Goal: Check status: Check status

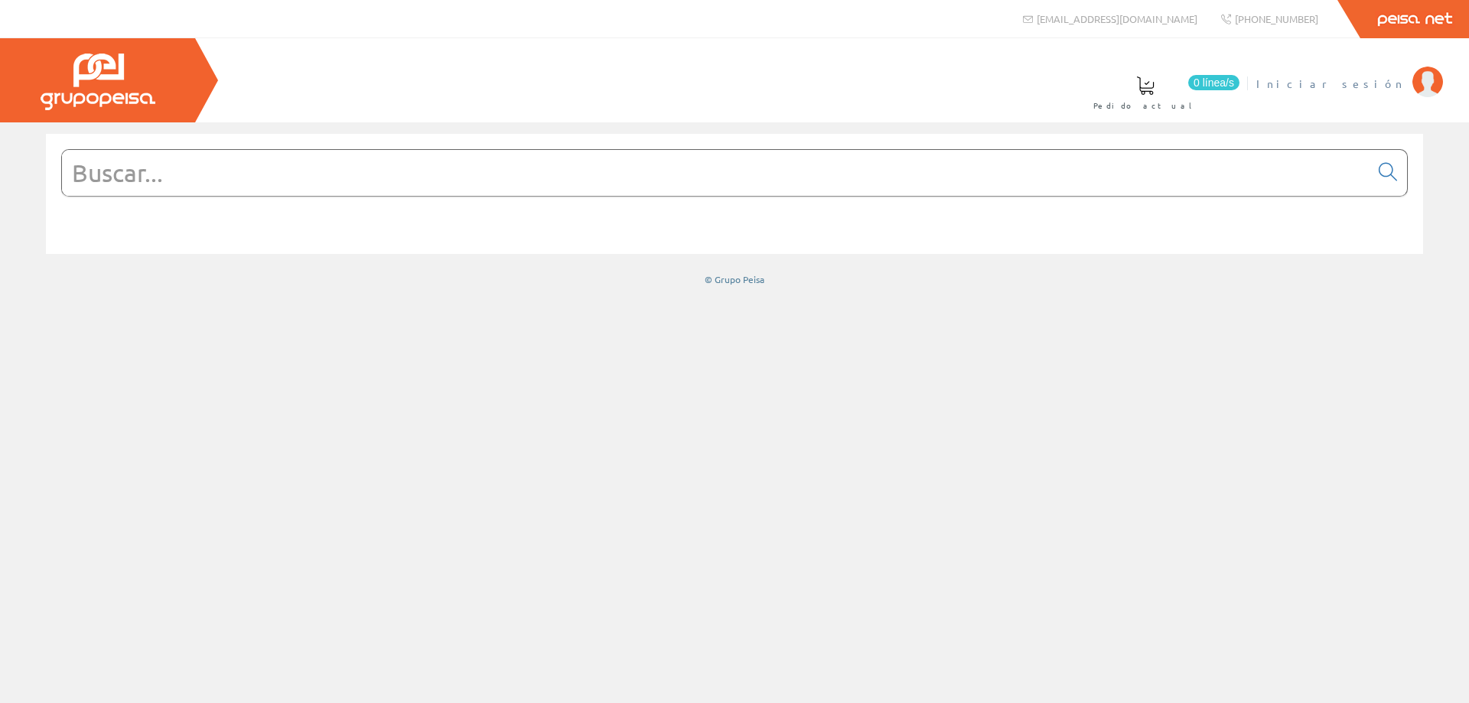
click at [1382, 90] on span "Iniciar sesión" at bounding box center [1330, 83] width 148 height 15
click at [793, 168] on input "text" at bounding box center [716, 173] width 1308 height 46
click at [1363, 82] on span "ELECTRICIDAD NOVO S.L." at bounding box center [1286, 83] width 238 height 15
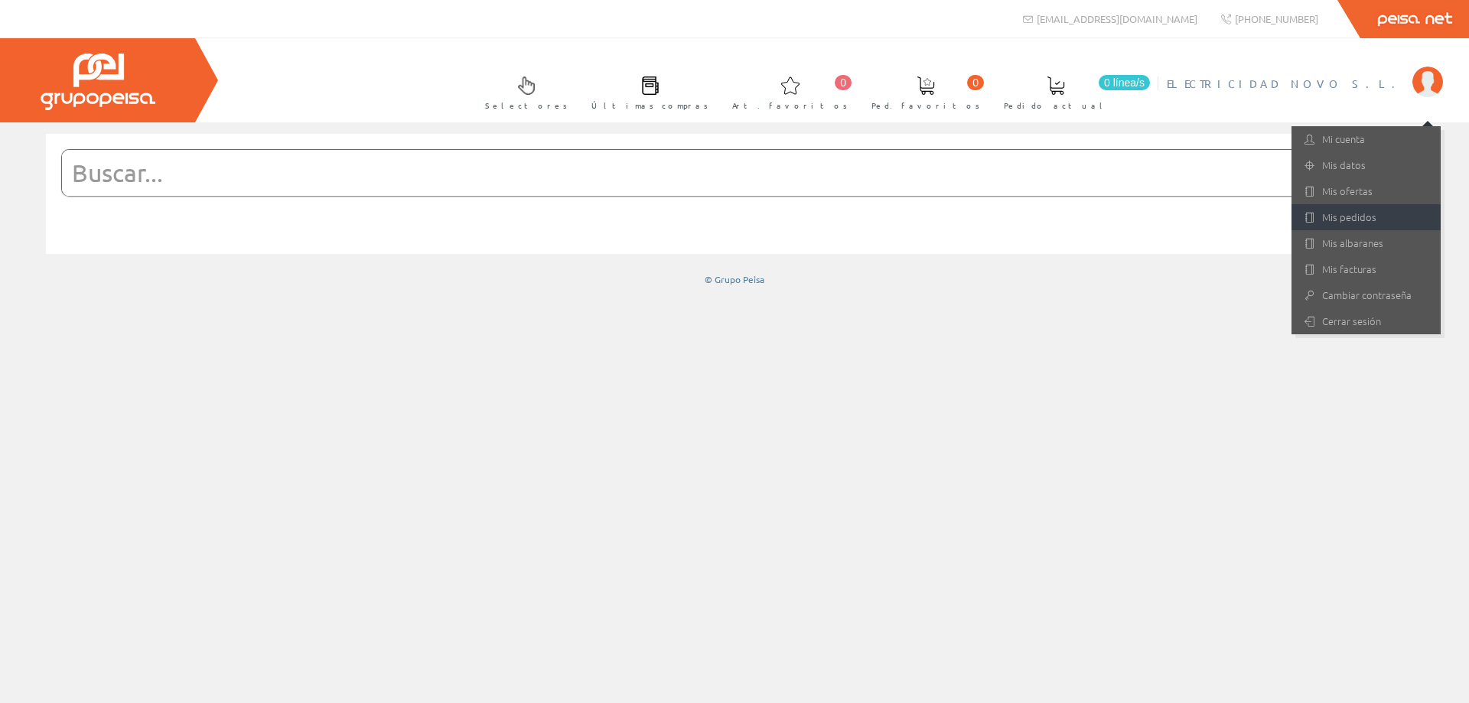
click at [1366, 229] on link "Mis pedidos" at bounding box center [1365, 217] width 149 height 26
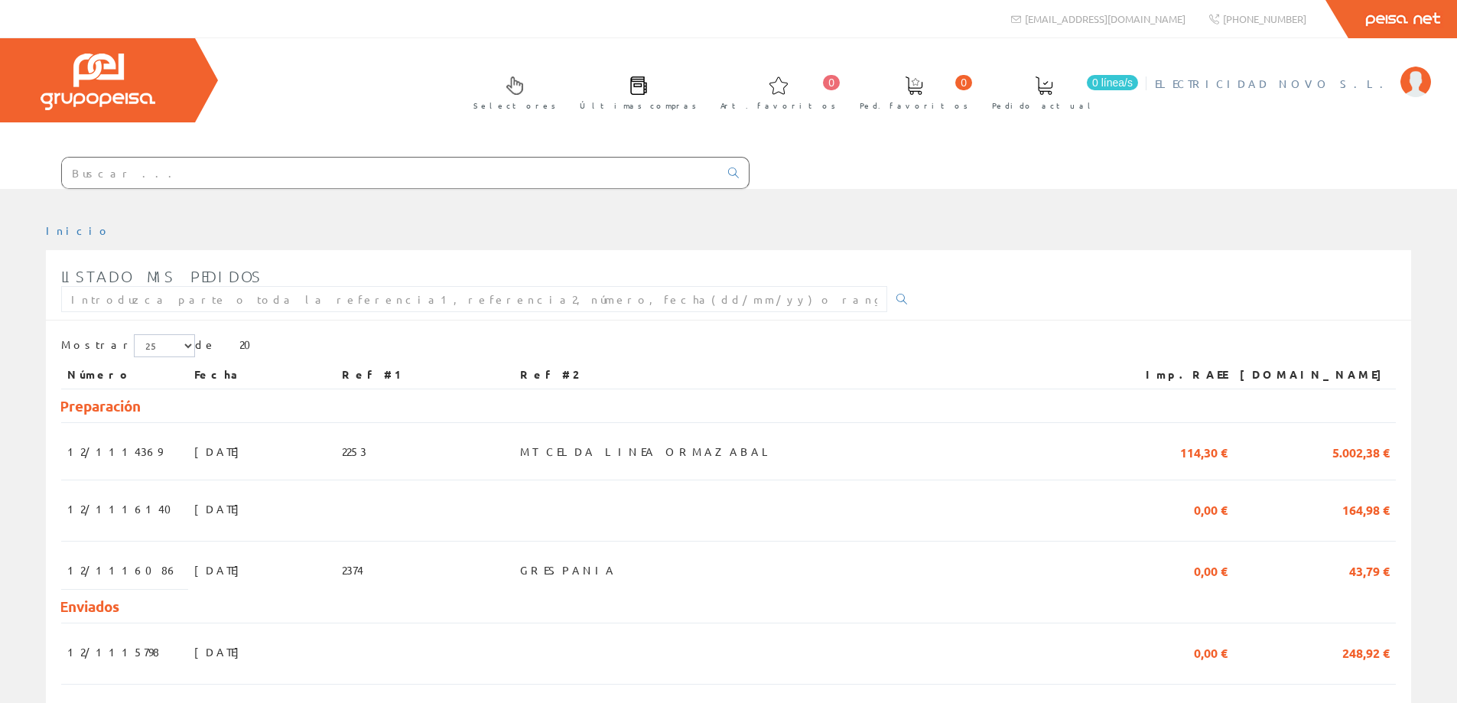
click at [1344, 83] on span "ELECTRICIDAD NOVO S.L." at bounding box center [1274, 83] width 238 height 15
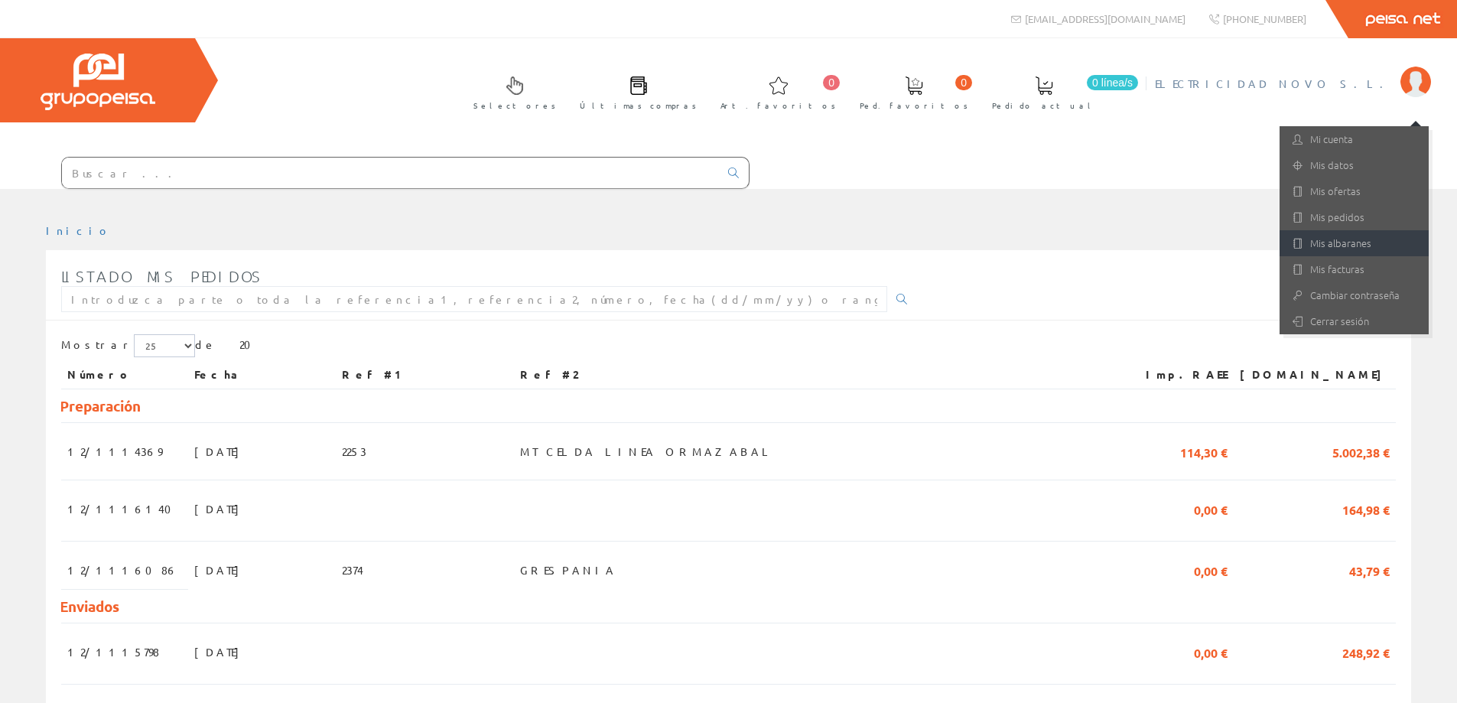
click at [1337, 239] on link "Mis albaranes" at bounding box center [1354, 243] width 149 height 26
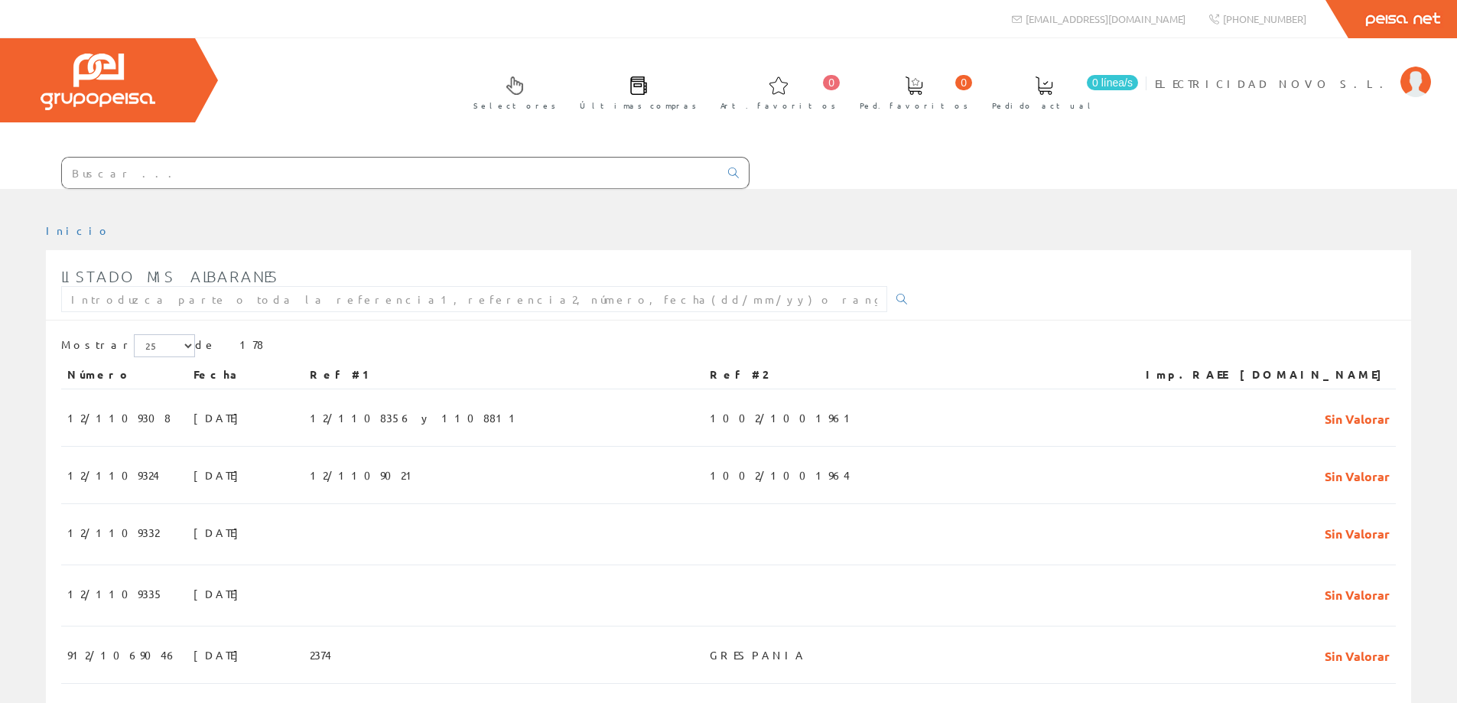
click at [168, 176] on input "text" at bounding box center [390, 173] width 657 height 31
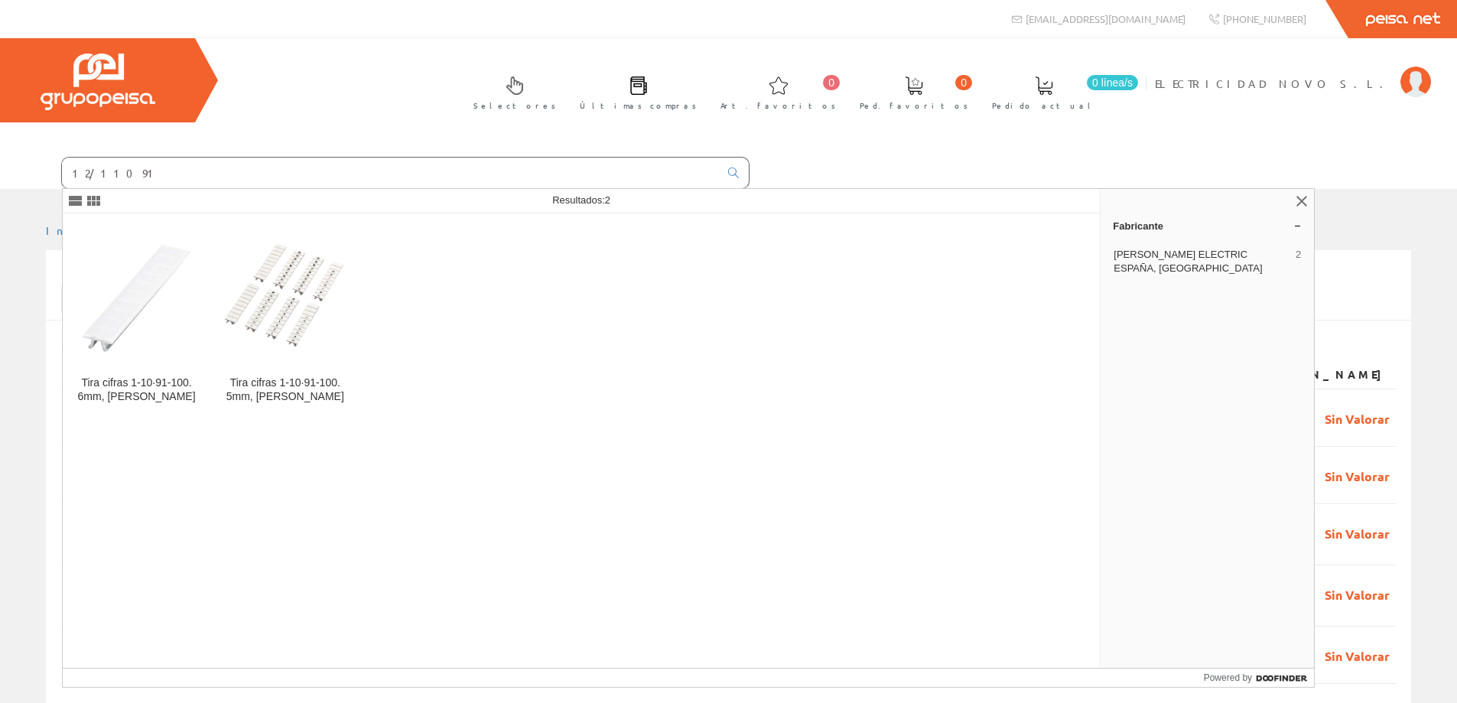
type input "12/110916"
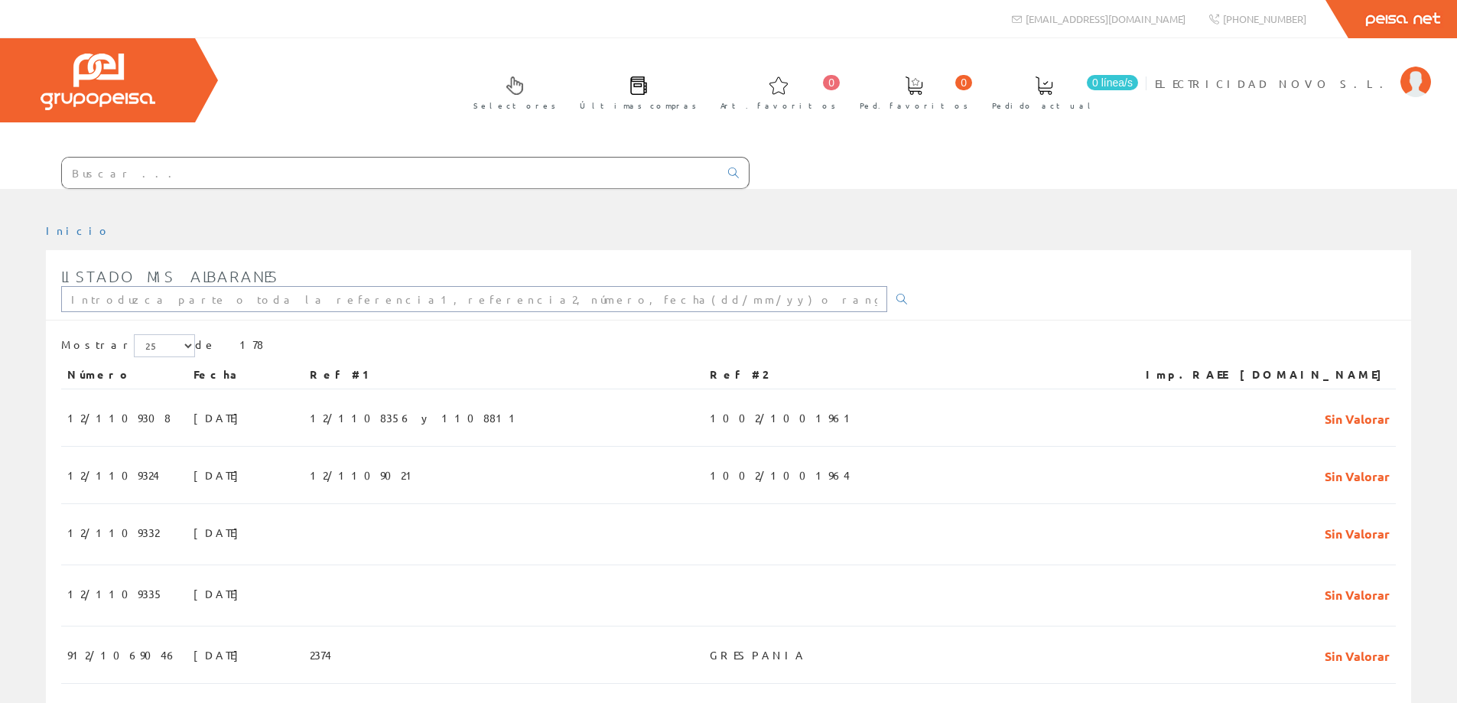
click at [174, 292] on input "text" at bounding box center [474, 299] width 826 height 26
type input "12/1109164"
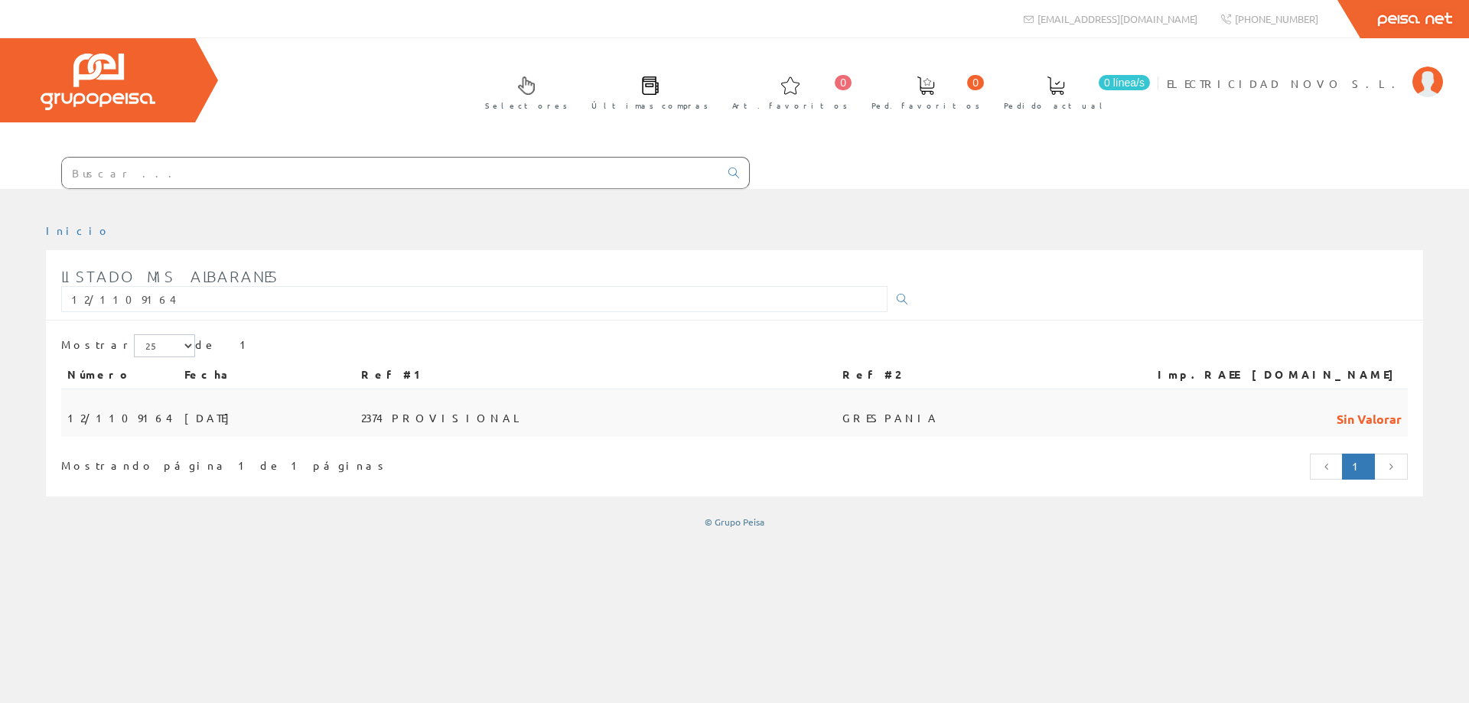
click at [113, 417] on span "12/1109164" at bounding box center [119, 418] width 105 height 26
